Goal: Find specific page/section: Find specific page/section

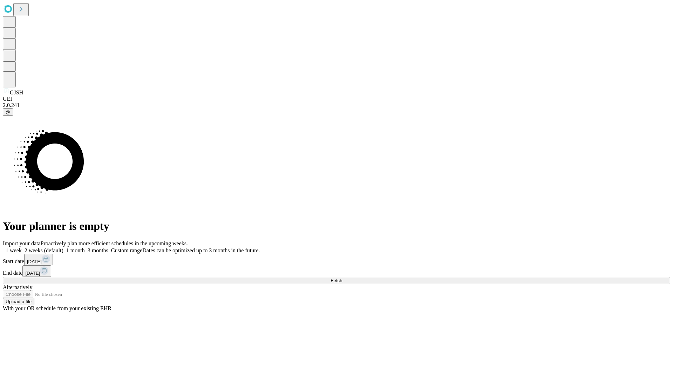
click at [342, 278] on span "Fetch" at bounding box center [337, 280] width 12 height 5
